Goal: Transaction & Acquisition: Register for event/course

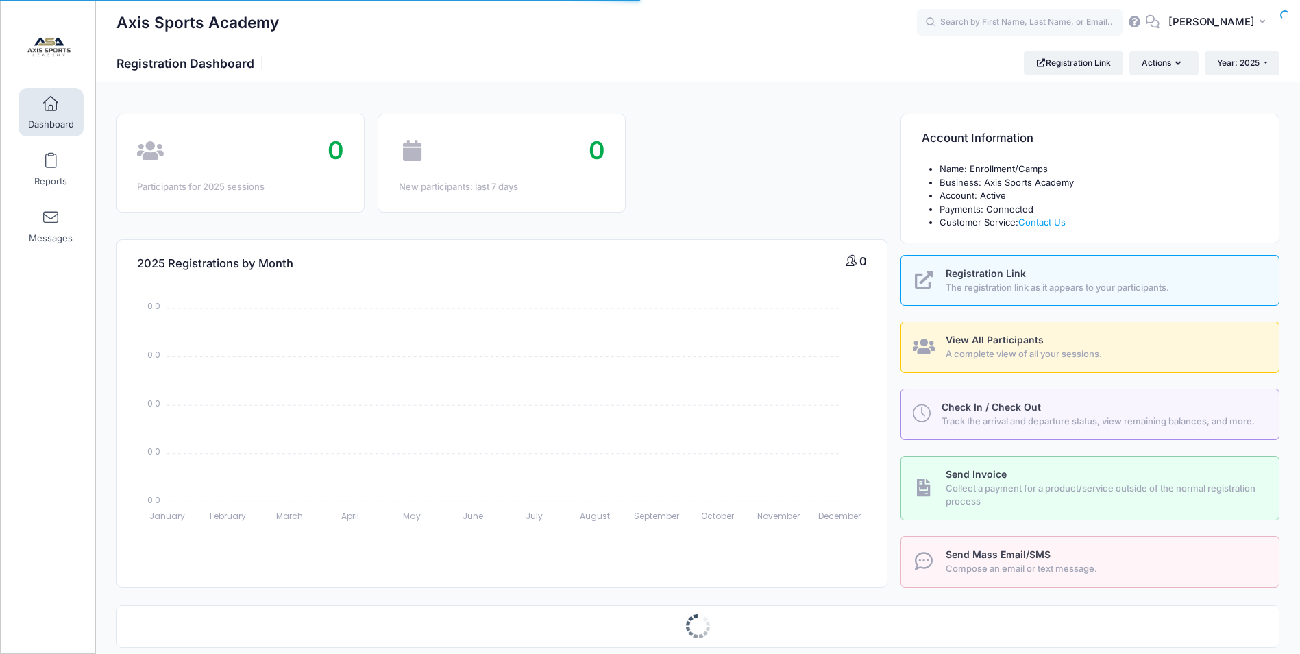
select select
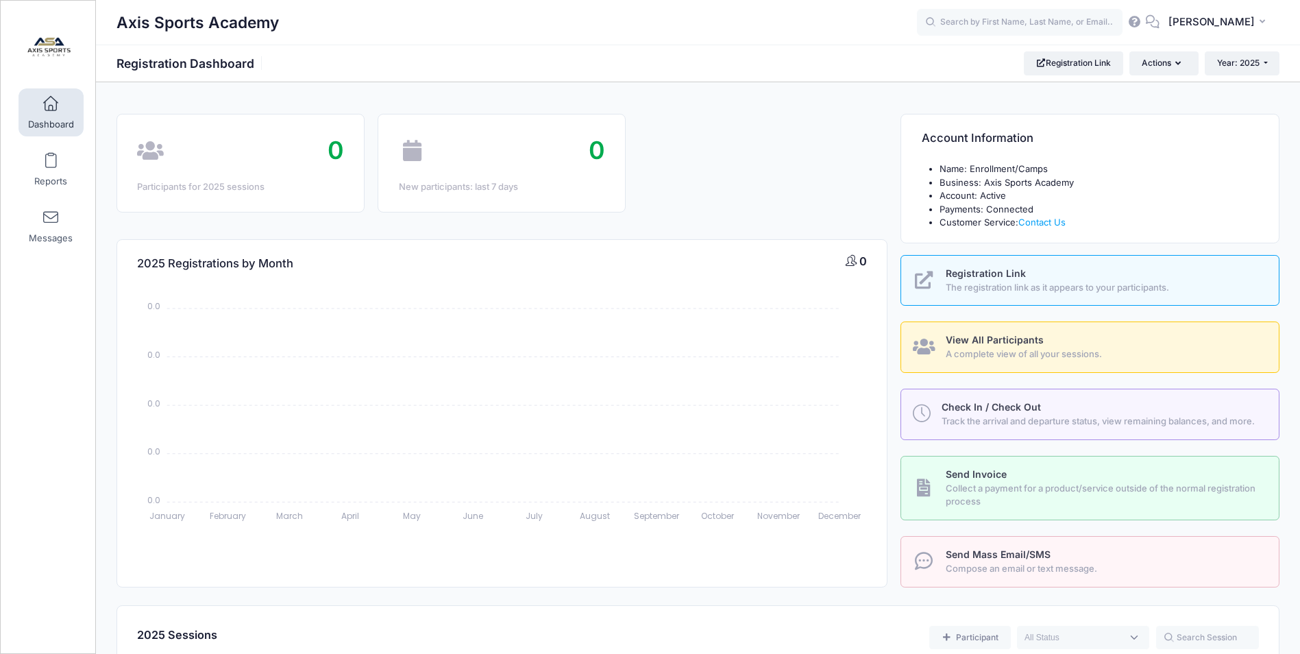
click at [1160, 275] on div "Registration Link The registration link as it appears to your participants." at bounding box center [1104, 280] width 317 height 27
